Goal: Information Seeking & Learning: Learn about a topic

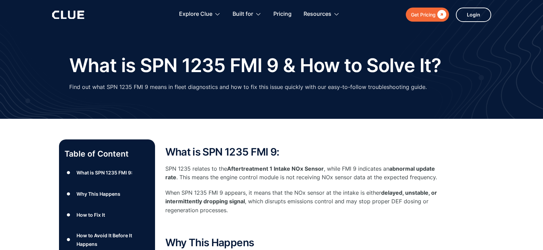
click at [233, 190] on p "When SPN 1235 FMI 9 appears, it means that the NOx sensor at the intake is eith…" at bounding box center [302, 201] width 274 height 26
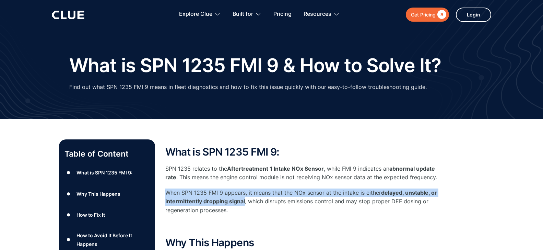
click at [233, 190] on p "When SPN 1235 FMI 9 appears, it means that the NOx sensor at the intake is eith…" at bounding box center [302, 201] width 274 height 26
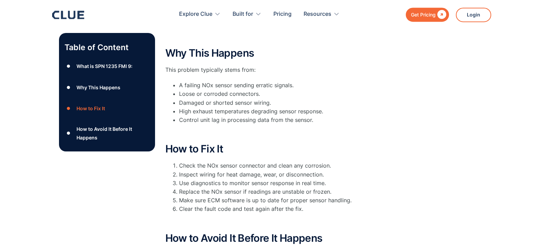
scroll to position [210, 0]
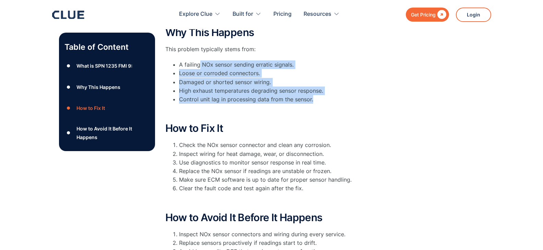
drag, startPoint x: 199, startPoint y: 65, endPoint x: 343, endPoint y: 95, distance: 147.8
click at [343, 95] on ul "A failing NOx sensor sending erratic signals. Loose or corroded connectors. Dam…" at bounding box center [302, 81] width 274 height 43
click at [343, 94] on ul "A failing NOx sensor sending erratic signals. Loose or corroded connectors. Dam…" at bounding box center [302, 81] width 274 height 43
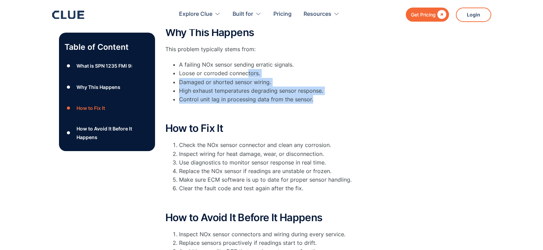
drag, startPoint x: 316, startPoint y: 102, endPoint x: 247, endPoint y: 71, distance: 75.1
click at [247, 71] on ul "A failing NOx sensor sending erratic signals. Loose or corroded connectors. Dam…" at bounding box center [302, 81] width 274 height 43
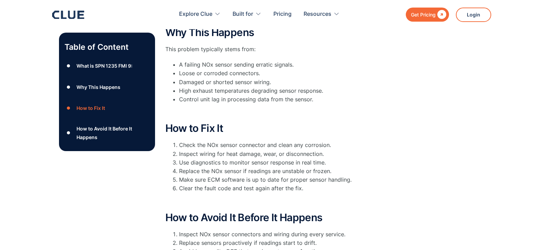
click at [247, 71] on li "Loose or corroded connectors." at bounding box center [309, 73] width 261 height 9
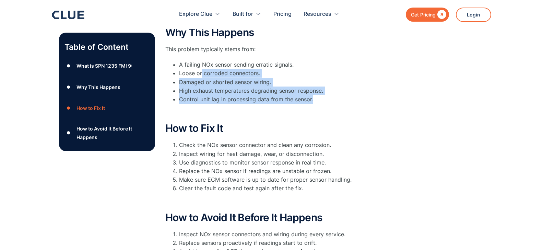
drag, startPoint x: 319, startPoint y: 100, endPoint x: 202, endPoint y: 73, distance: 120.1
click at [202, 73] on ul "A failing NOx sensor sending erratic signals. Loose or corroded connectors. Dam…" at bounding box center [302, 81] width 274 height 43
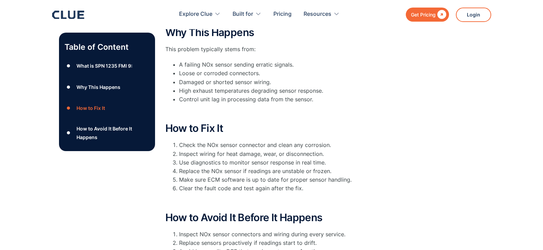
click at [202, 73] on li "Loose or corroded connectors." at bounding box center [309, 73] width 261 height 9
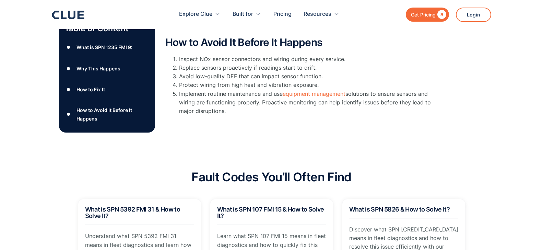
scroll to position [525, 0]
